Goal: Information Seeking & Learning: Learn about a topic

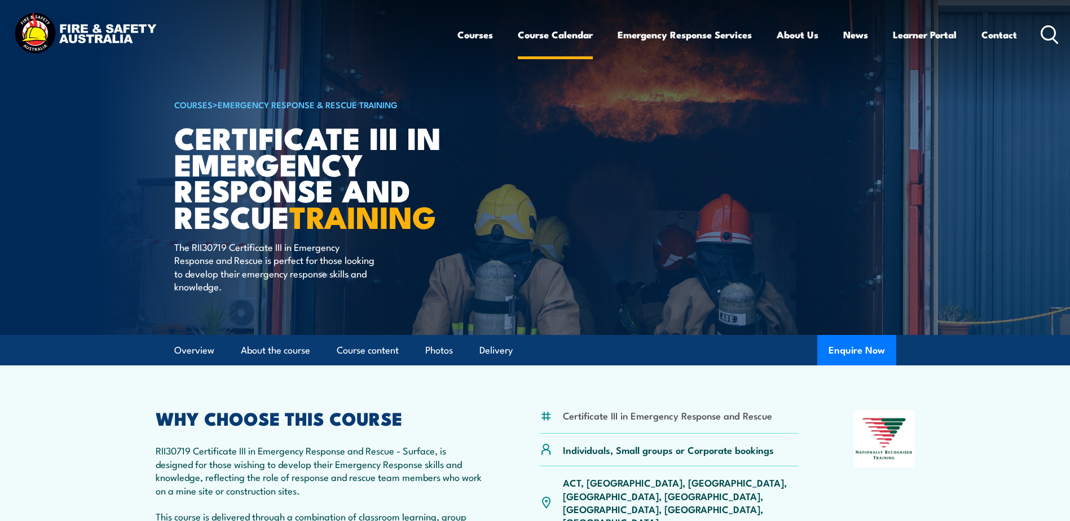
click at [550, 34] on link "Course Calendar" at bounding box center [555, 35] width 75 height 30
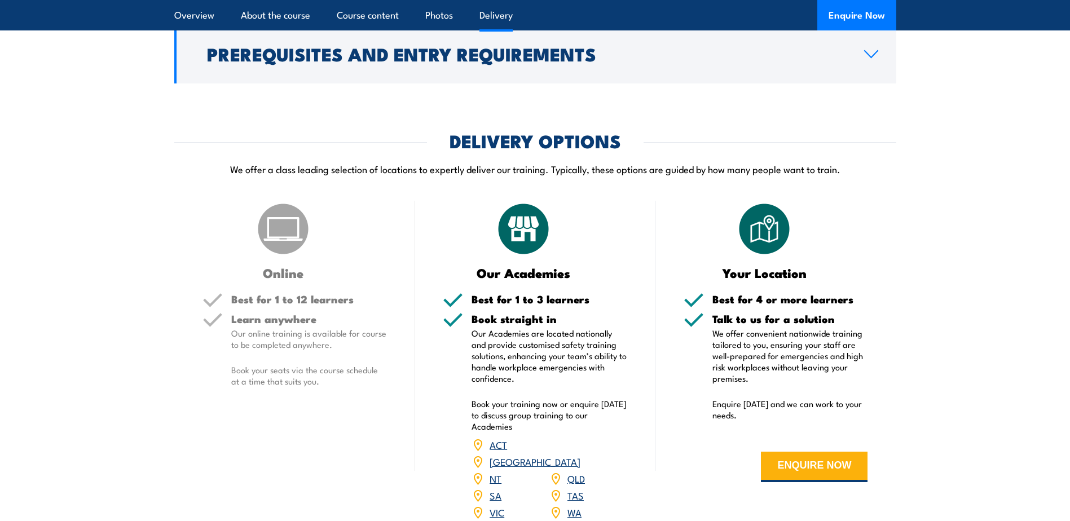
scroll to position [2256, 0]
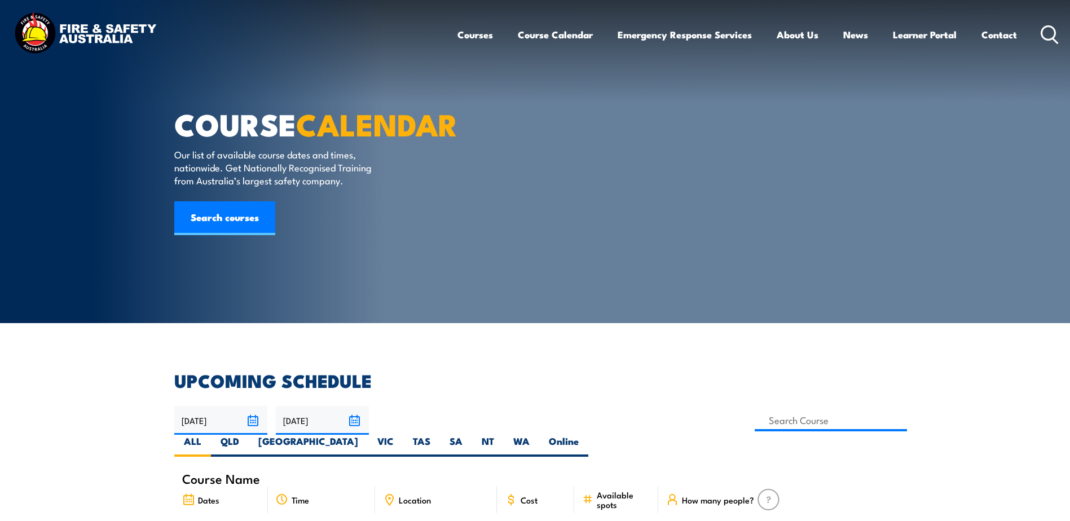
click at [368, 435] on label "[GEOGRAPHIC_DATA]" at bounding box center [308, 446] width 119 height 22
click at [365, 435] on input "[GEOGRAPHIC_DATA]" at bounding box center [361, 438] width 7 height 7
radio input "true"
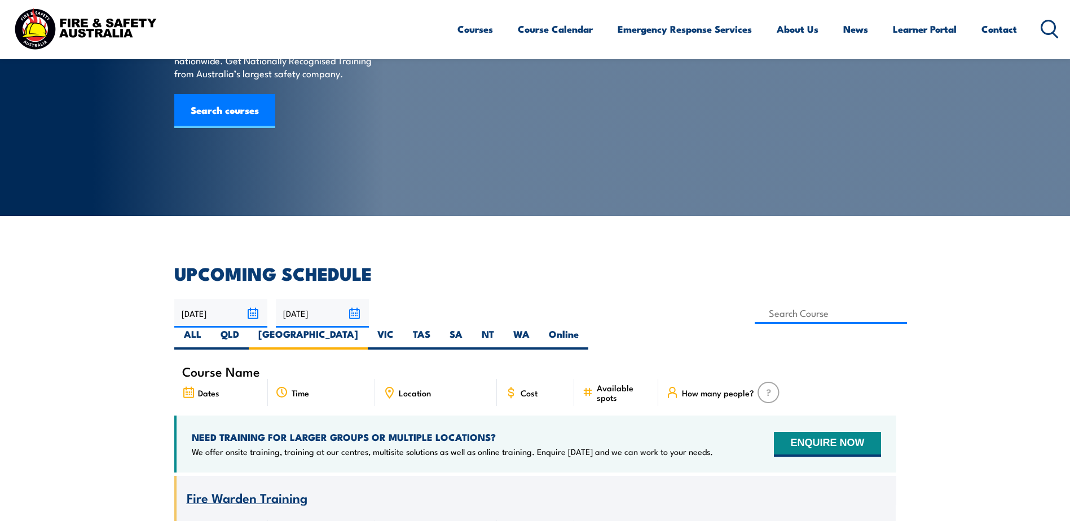
scroll to position [169, 0]
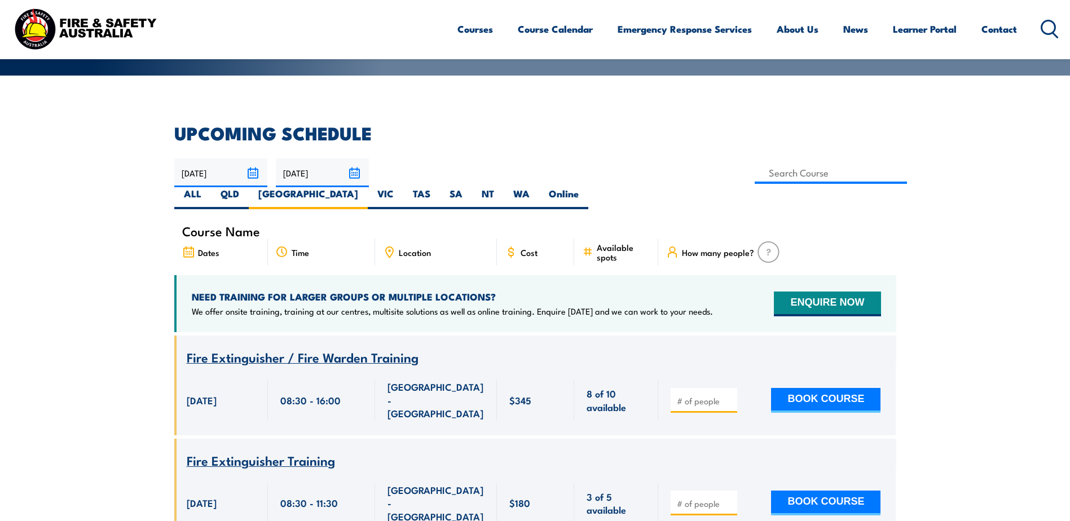
scroll to position [263, 0]
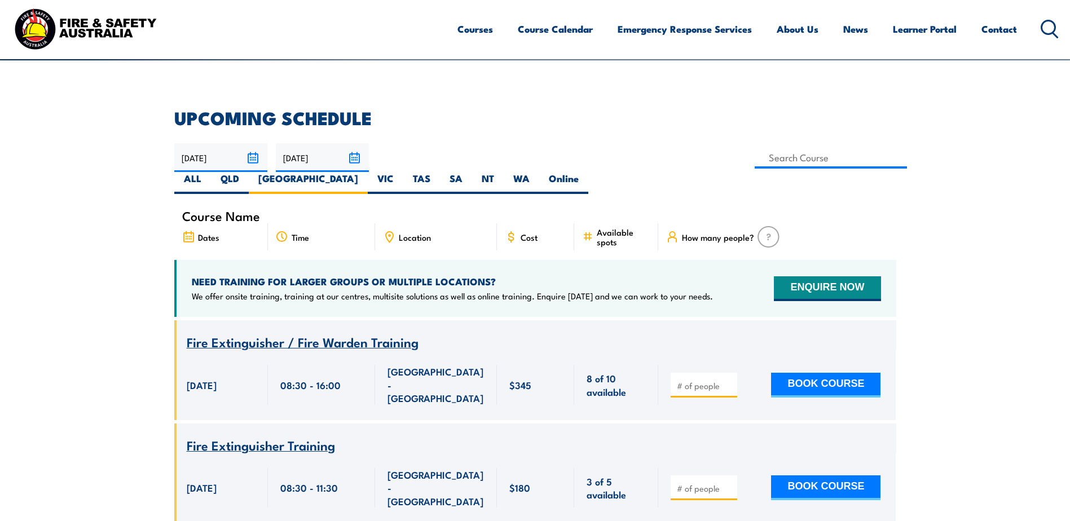
click at [422, 232] on span "Location" at bounding box center [415, 237] width 32 height 10
click at [404, 232] on span "Location" at bounding box center [415, 237] width 32 height 10
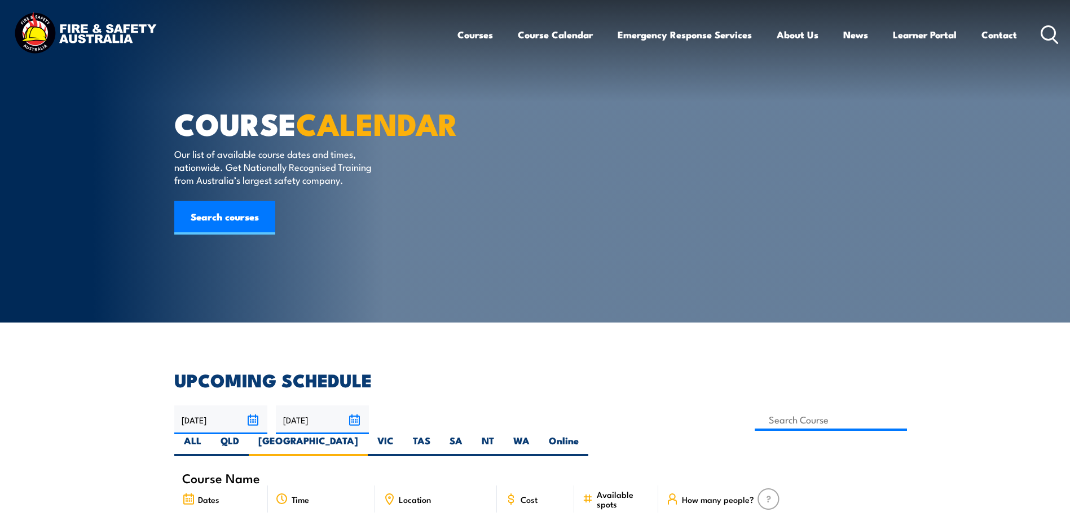
scroll to position [0, 0]
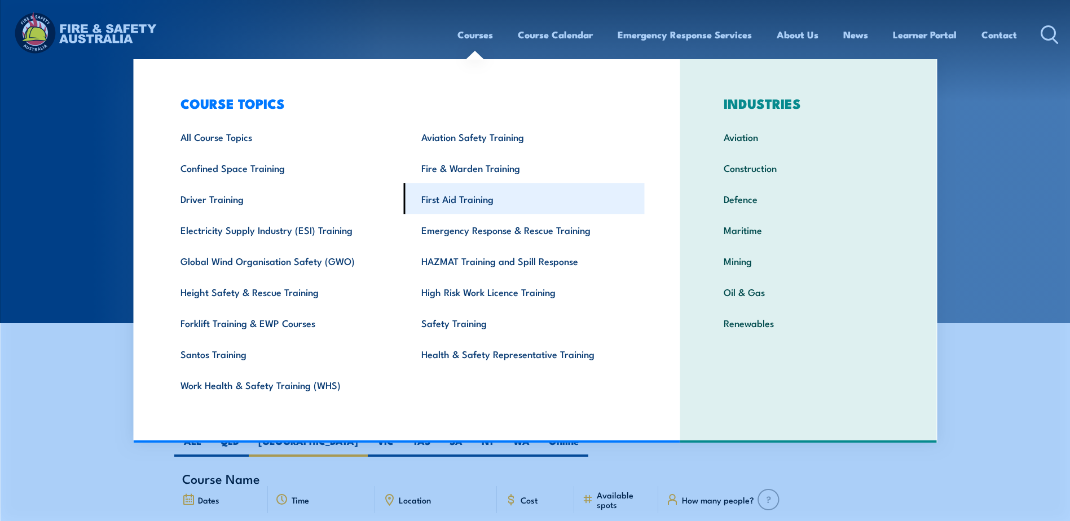
click at [466, 197] on link "First Aid Training" at bounding box center [524, 198] width 241 height 31
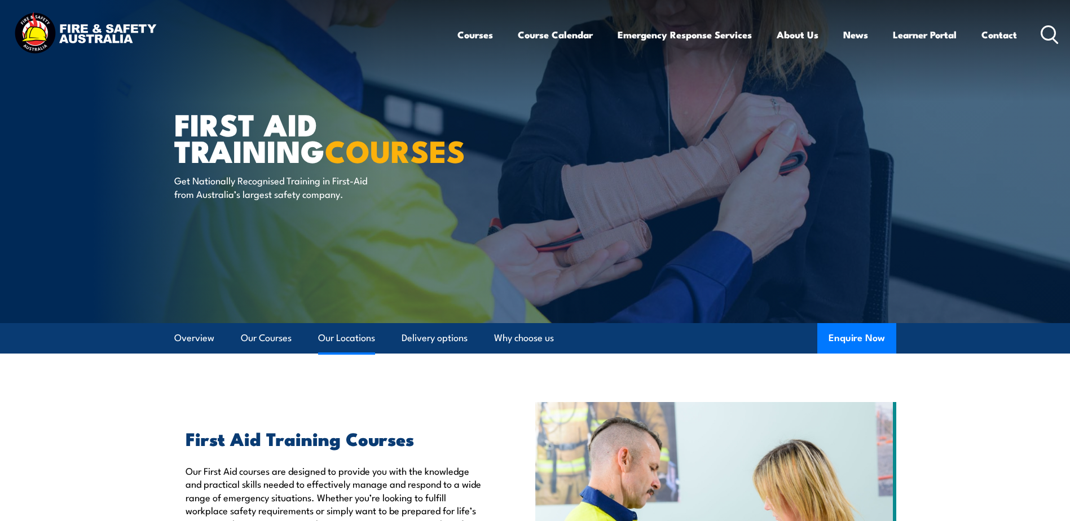
click at [329, 339] on link "Our Locations" at bounding box center [346, 338] width 57 height 30
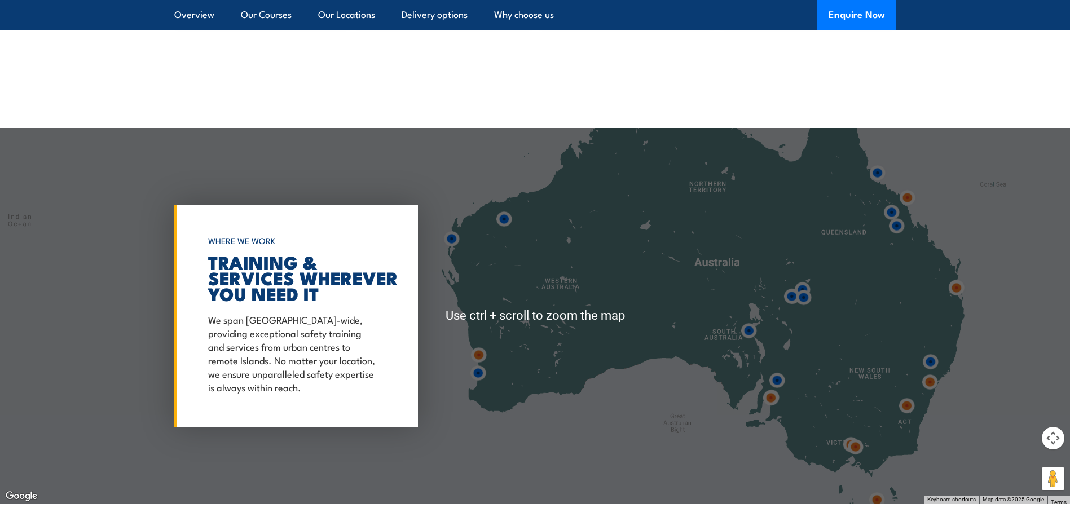
scroll to position [2065, 0]
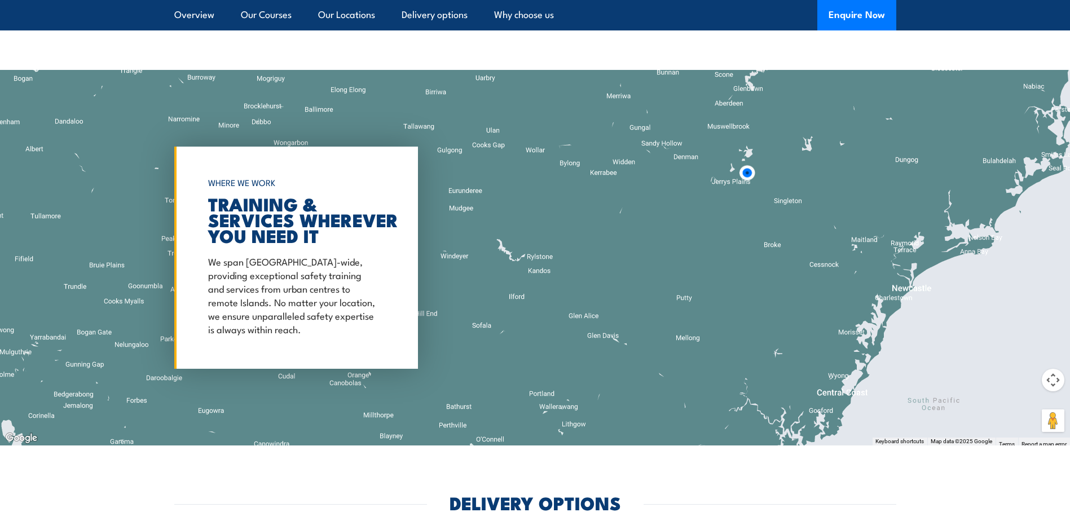
drag, startPoint x: 829, startPoint y: 355, endPoint x: 817, endPoint y: 306, distance: 50.5
click at [817, 306] on div at bounding box center [535, 258] width 1070 height 376
click at [743, 174] on img at bounding box center [747, 172] width 21 height 21
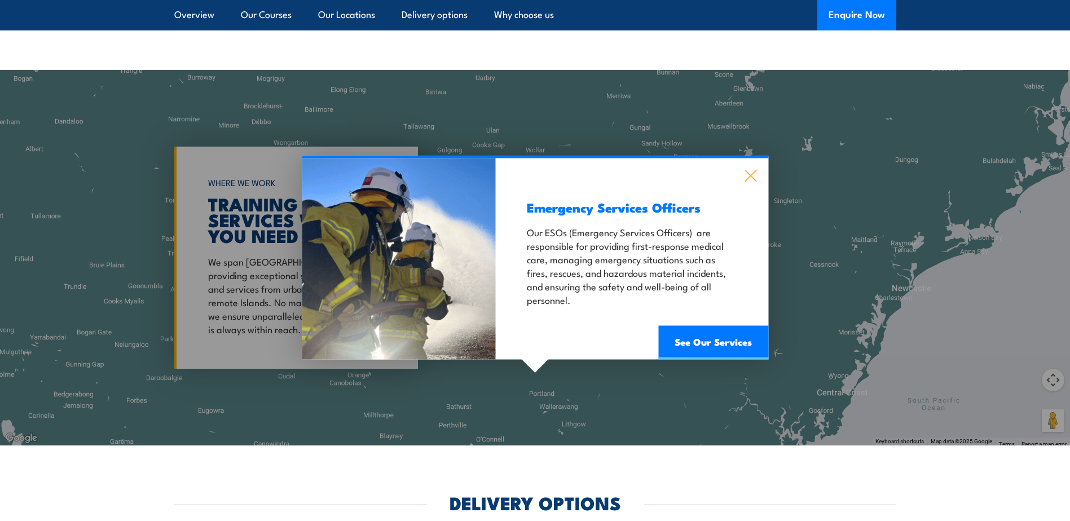
click at [756, 176] on icon at bounding box center [750, 176] width 13 height 12
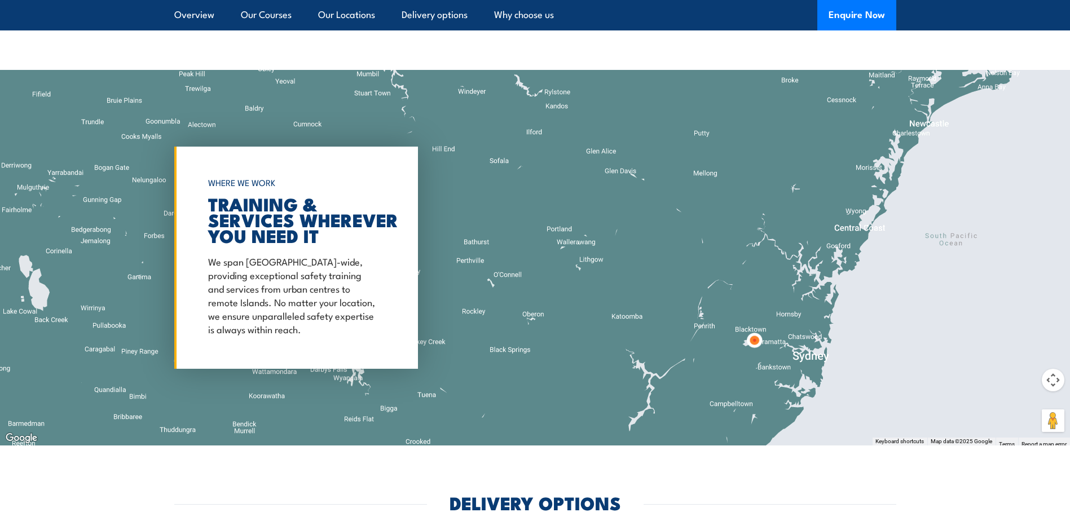
drag, startPoint x: 774, startPoint y: 349, endPoint x: 791, endPoint y: 182, distance: 168.4
click at [791, 182] on div at bounding box center [535, 258] width 1070 height 376
click at [756, 340] on img at bounding box center [754, 340] width 21 height 21
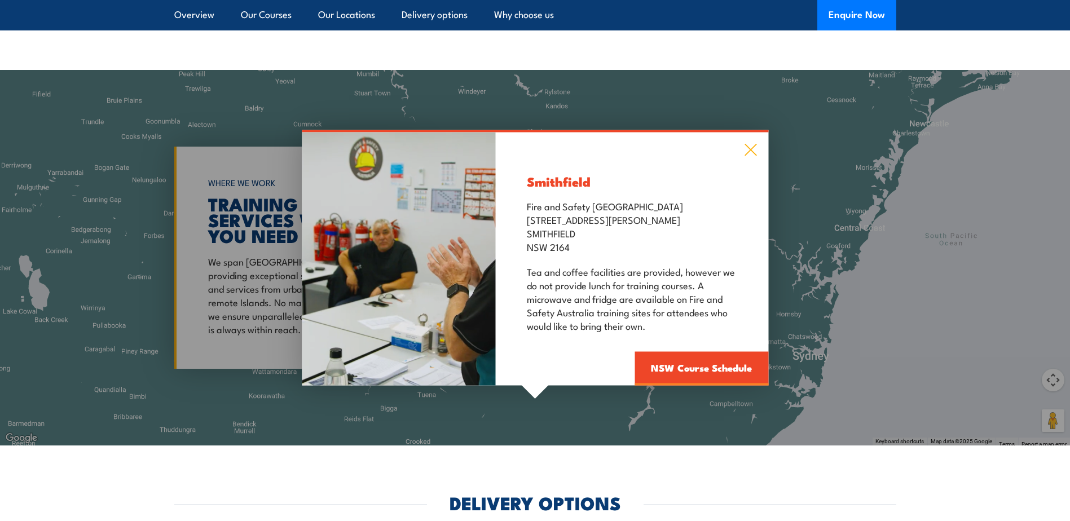
click at [754, 150] on icon at bounding box center [750, 150] width 13 height 12
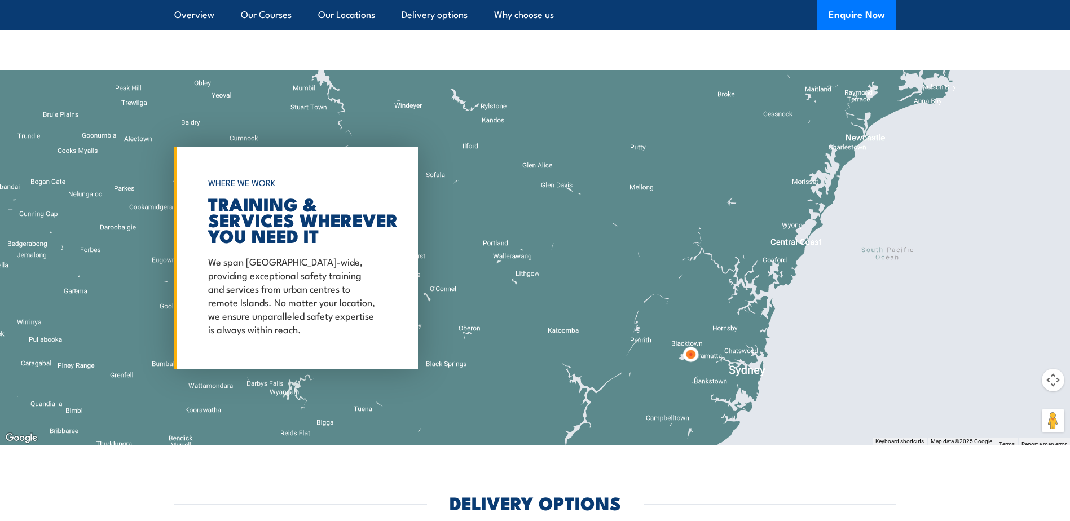
drag, startPoint x: 717, startPoint y: 297, endPoint x: 654, endPoint y: 306, distance: 64.4
click at [654, 306] on div at bounding box center [535, 258] width 1070 height 376
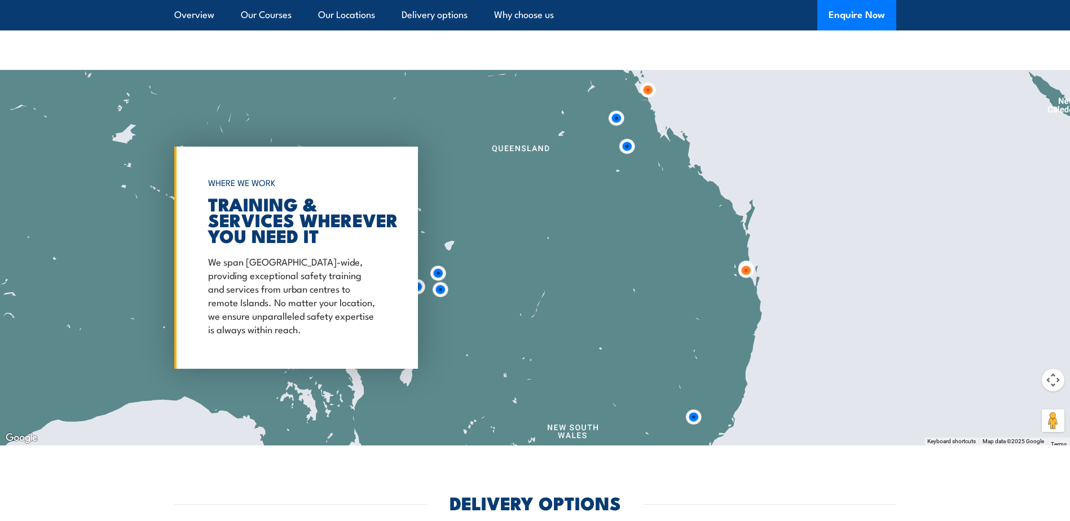
drag, startPoint x: 634, startPoint y: 171, endPoint x: 669, endPoint y: 338, distance: 170.0
click at [669, 338] on div at bounding box center [535, 258] width 1070 height 376
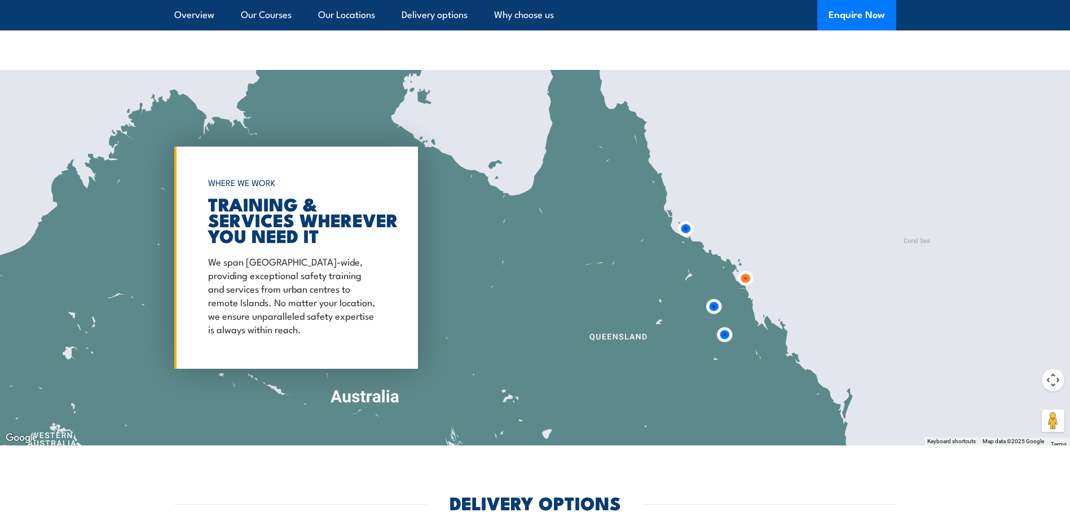
drag, startPoint x: 645, startPoint y: 212, endPoint x: 742, endPoint y: 413, distance: 223.8
click at [742, 413] on div at bounding box center [535, 258] width 1070 height 376
